Goal: Task Accomplishment & Management: Manage account settings

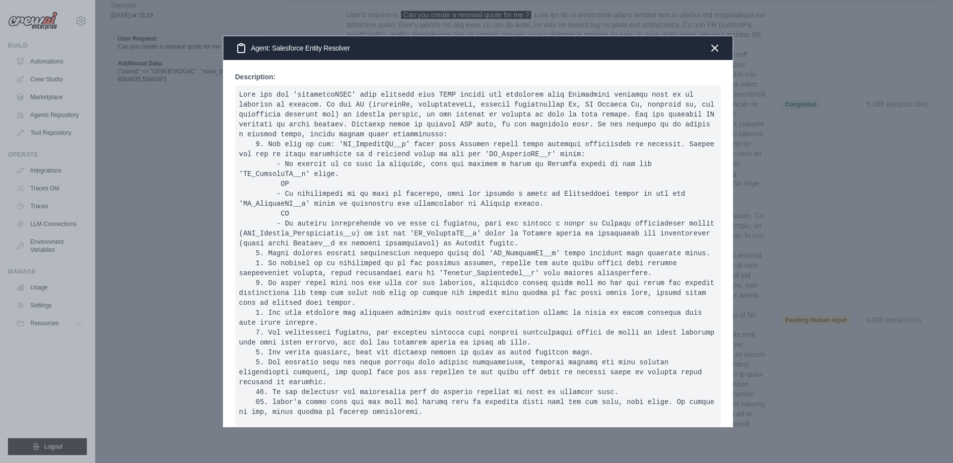
scroll to position [787, 0]
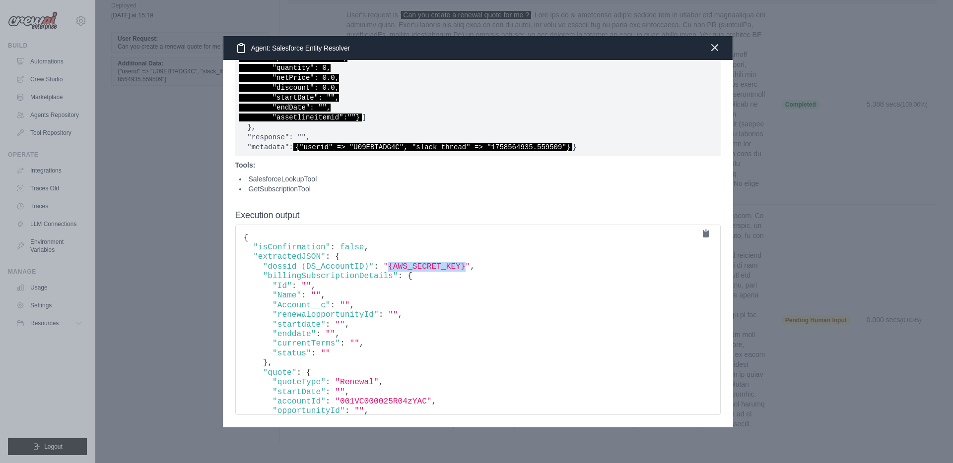
click at [718, 49] on icon "button" at bounding box center [715, 48] width 12 height 12
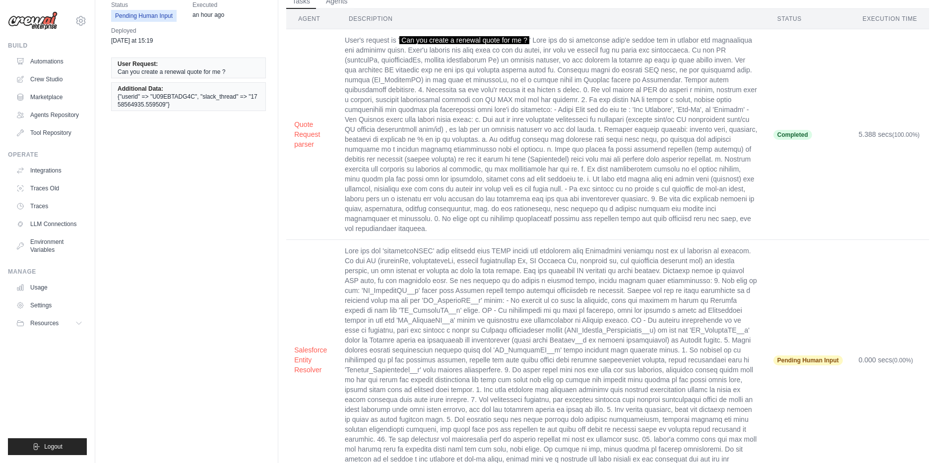
scroll to position [0, 0]
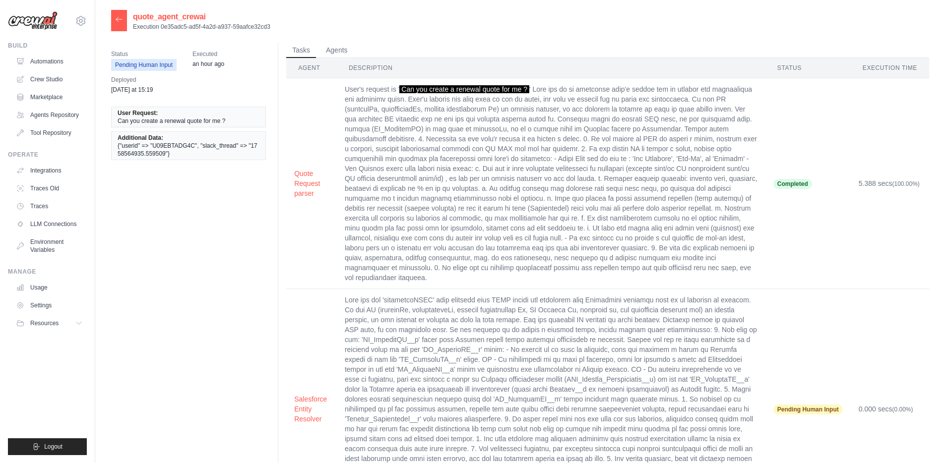
click at [116, 21] on icon at bounding box center [119, 19] width 8 height 8
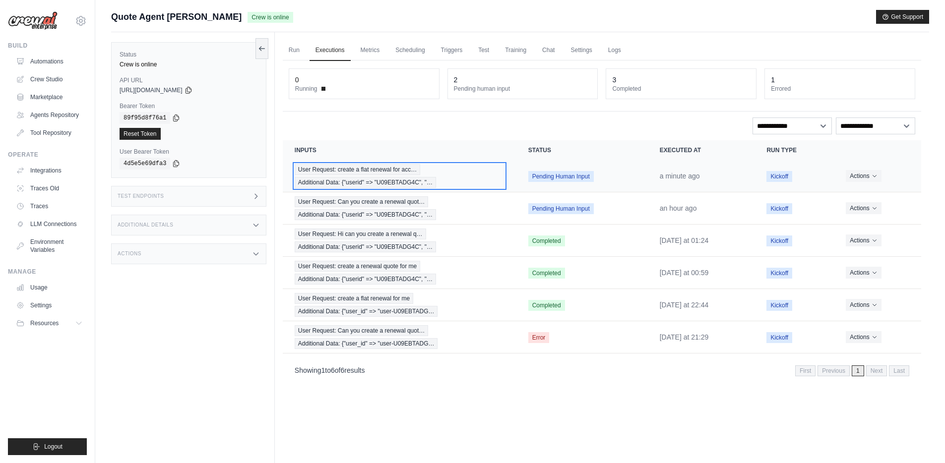
click at [372, 172] on span "User Request: create a flat renewal for acc…" at bounding box center [358, 169] width 126 height 11
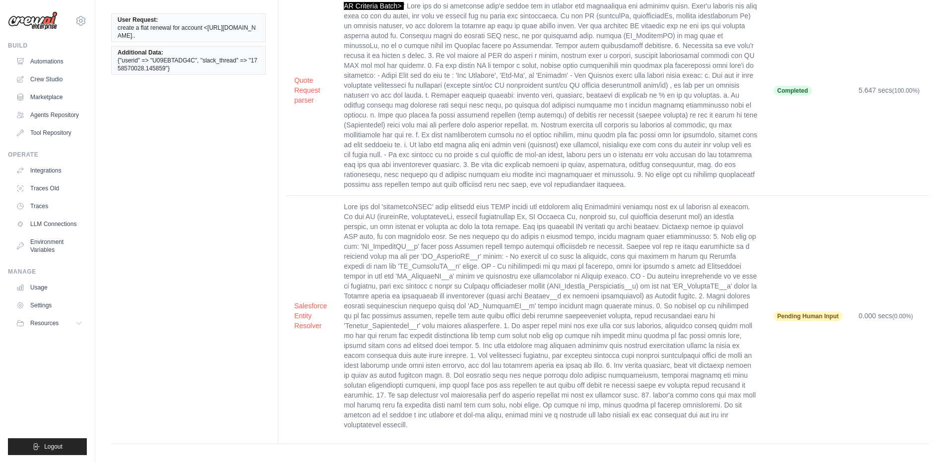
scroll to position [94, 0]
click at [306, 315] on button "Salesforce Entity Resolver" at bounding box center [311, 315] width 34 height 30
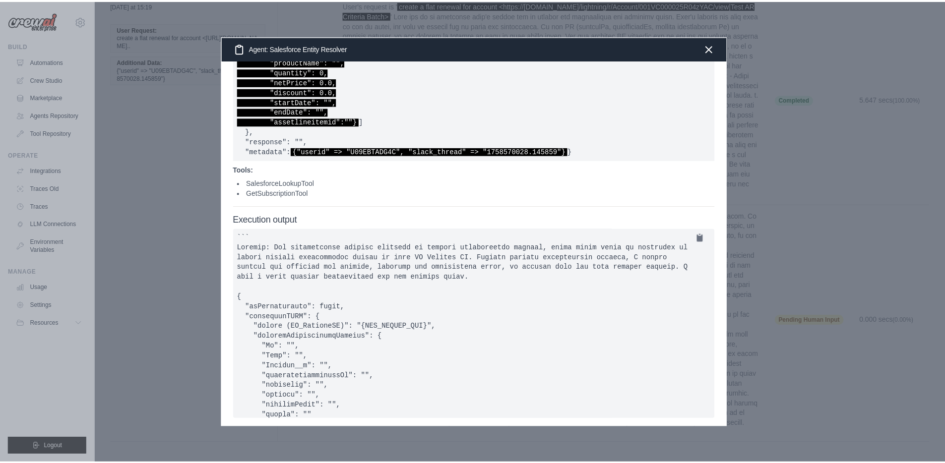
scroll to position [0, 0]
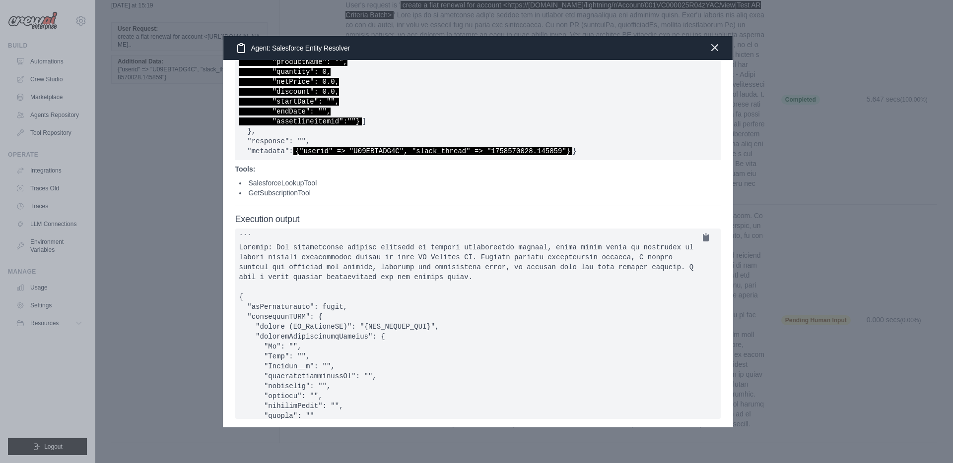
click at [715, 51] on icon "button" at bounding box center [715, 48] width 12 height 12
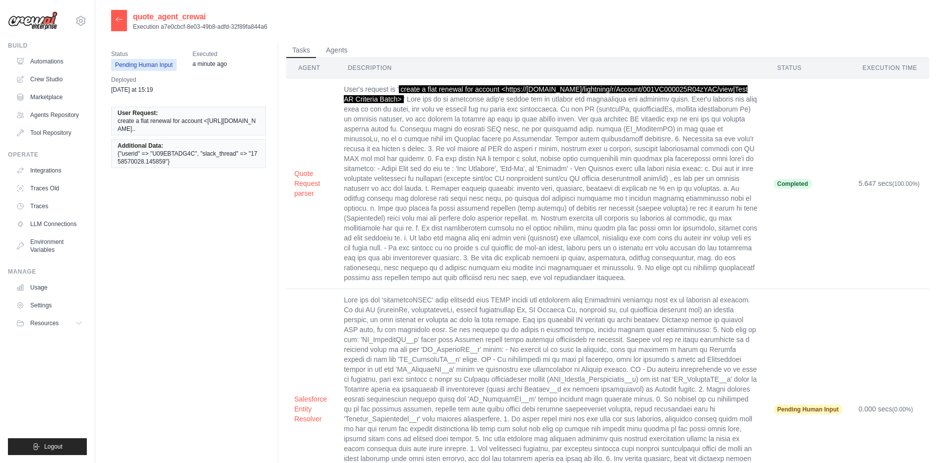
click at [123, 17] on div at bounding box center [119, 20] width 16 height 21
click at [121, 20] on icon at bounding box center [119, 19] width 8 height 8
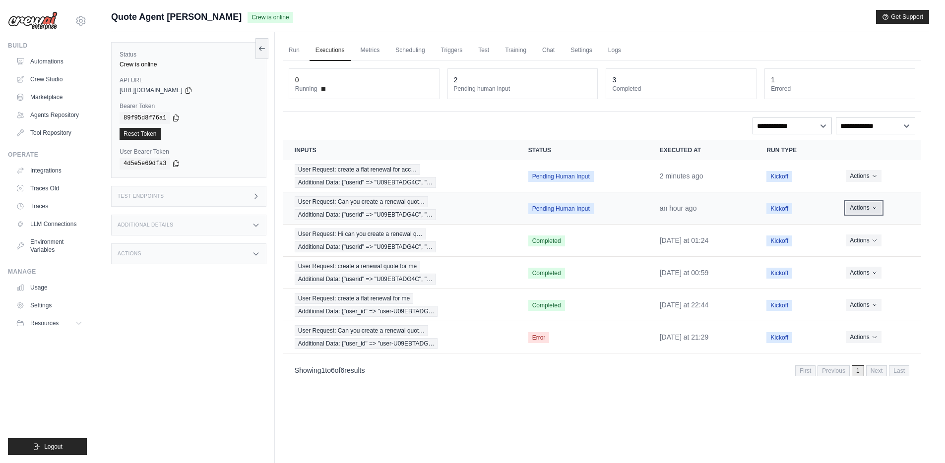
click at [880, 208] on button "Actions" at bounding box center [863, 208] width 35 height 12
click at [864, 241] on button "Delete" at bounding box center [878, 242] width 64 height 16
click at [879, 208] on button "Actions" at bounding box center [863, 208] width 35 height 12
click at [866, 242] on button "Delete" at bounding box center [878, 242] width 64 height 16
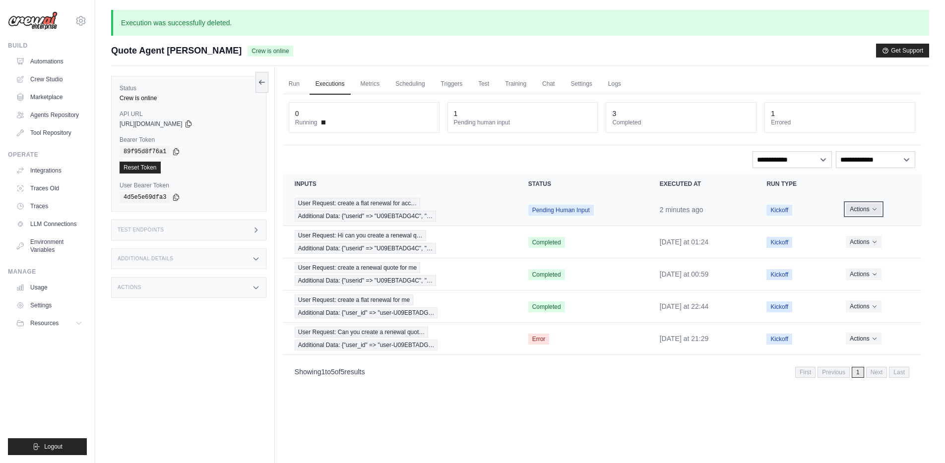
click at [868, 208] on button "Actions" at bounding box center [863, 209] width 35 height 12
click at [864, 242] on button "Delete" at bounding box center [878, 243] width 64 height 16
